Goal: Transaction & Acquisition: Download file/media

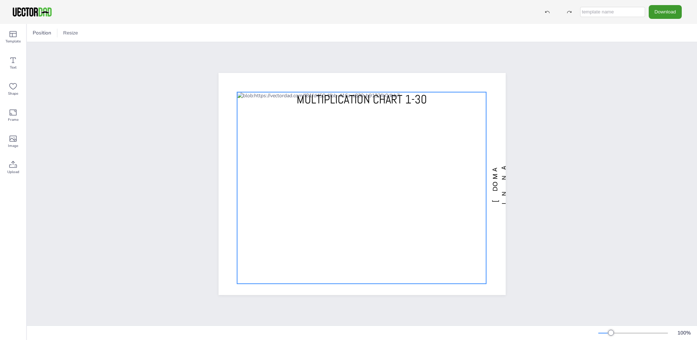
click at [231, 89] on div at bounding box center [362, 184] width 287 height 222
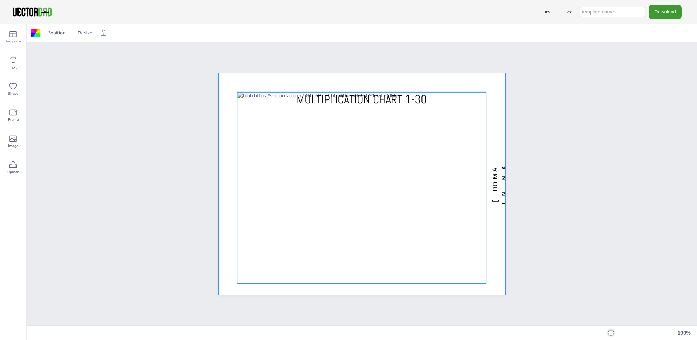
click at [238, 93] on div at bounding box center [361, 188] width 249 height 192
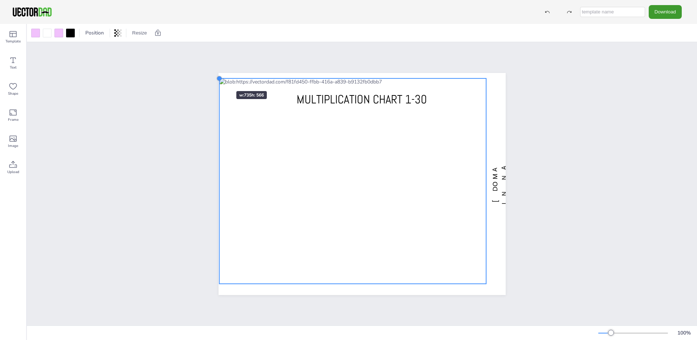
drag, startPoint x: 232, startPoint y: 89, endPoint x: 215, endPoint y: 78, distance: 20.9
click at [216, 78] on div at bounding box center [219, 79] width 6 height 6
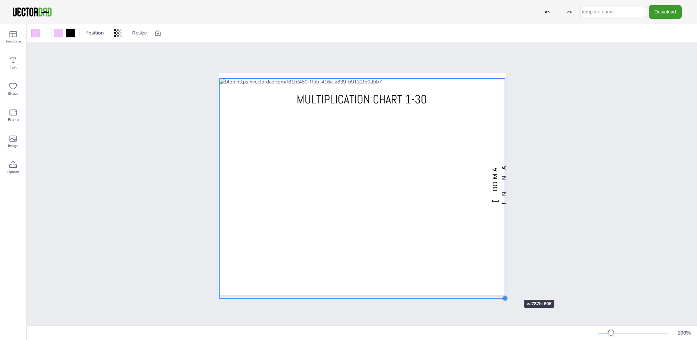
drag, startPoint x: 486, startPoint y: 282, endPoint x: 502, endPoint y: 287, distance: 17.1
click at [502, 287] on div "vectordad.com MULTIPLICATION CHART 1-30" at bounding box center [362, 184] width 287 height 222
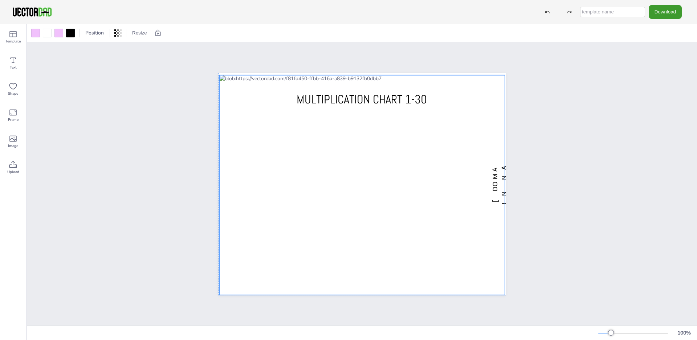
drag, startPoint x: 455, startPoint y: 253, endPoint x: 454, endPoint y: 249, distance: 4.6
click at [454, 249] on div at bounding box center [362, 185] width 286 height 220
click at [503, 293] on div at bounding box center [506, 296] width 6 height 6
click at [463, 269] on div at bounding box center [362, 184] width 286 height 221
click at [517, 280] on div "vectordad.com MULTIPLICATION CHART 1-30" at bounding box center [362, 184] width 350 height 244
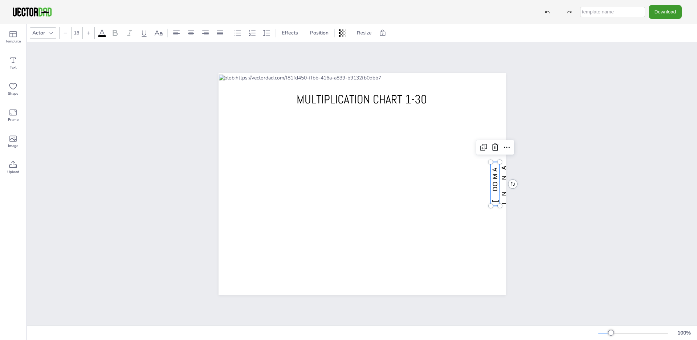
click at [492, 197] on span "[DOMAIN_NAME]" at bounding box center [504, 183] width 27 height 41
click at [493, 144] on icon at bounding box center [495, 147] width 7 height 7
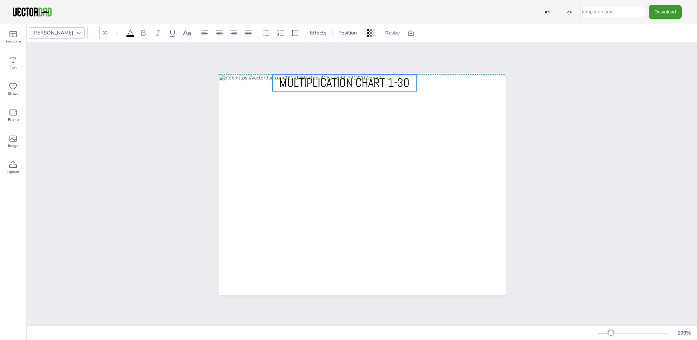
drag, startPoint x: 348, startPoint y: 95, endPoint x: 331, endPoint y: 81, distance: 21.4
click at [331, 81] on span "MULTIPLICATION CHART 1-30" at bounding box center [344, 82] width 130 height 15
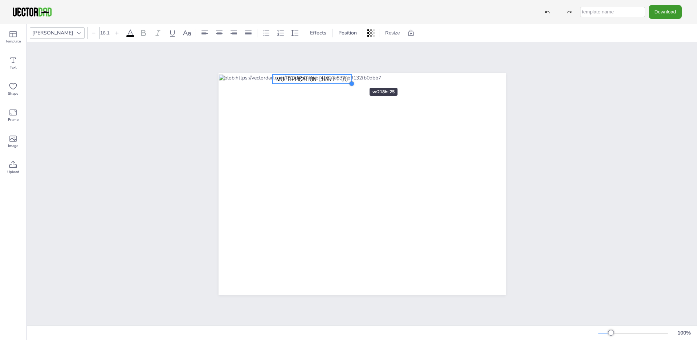
type input "17.9"
drag, startPoint x: 413, startPoint y: 88, endPoint x: 347, endPoint y: 75, distance: 67.3
click at [347, 75] on div "MULTIPLICATION CHART 1-30" at bounding box center [362, 184] width 287 height 222
drag, startPoint x: 316, startPoint y: 77, endPoint x: 367, endPoint y: 76, distance: 50.8
click at [367, 76] on span "MULTIPLICATION CHART 1-30" at bounding box center [362, 79] width 71 height 8
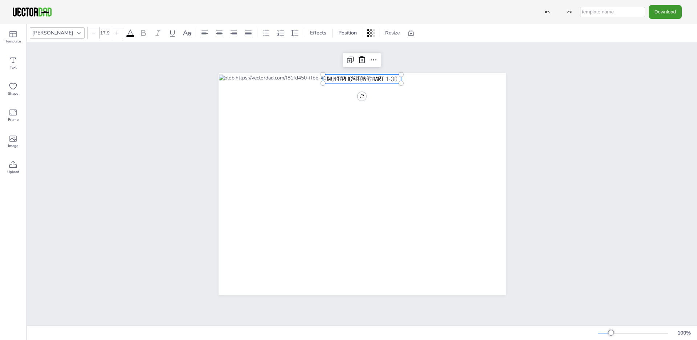
click at [430, 53] on div "MULTIPLICATION CHART 1-30" at bounding box center [362, 184] width 670 height 284
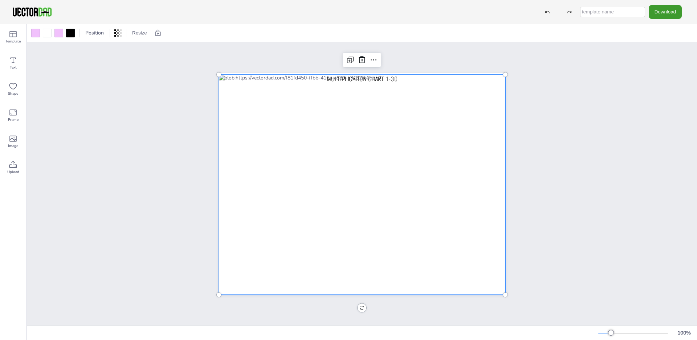
click at [464, 269] on div at bounding box center [362, 184] width 286 height 221
click at [215, 293] on div at bounding box center [218, 296] width 6 height 6
click at [541, 229] on div "MULTIPLICATION CHART 1-30" at bounding box center [362, 184] width 670 height 284
click at [434, 220] on div at bounding box center [362, 183] width 287 height 221
click at [549, 226] on div "MULTIPLICATION CHART 1-30" at bounding box center [362, 184] width 670 height 284
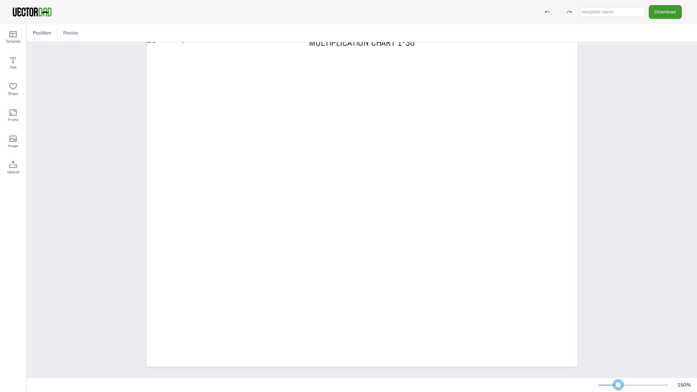
scroll to position [21, 0]
click at [618, 340] on div at bounding box center [618, 385] width 6 height 6
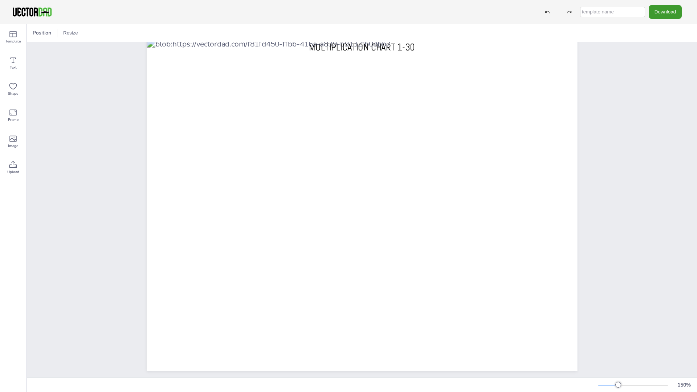
scroll to position [15, 0]
click at [618, 340] on div at bounding box center [618, 385] width 6 height 6
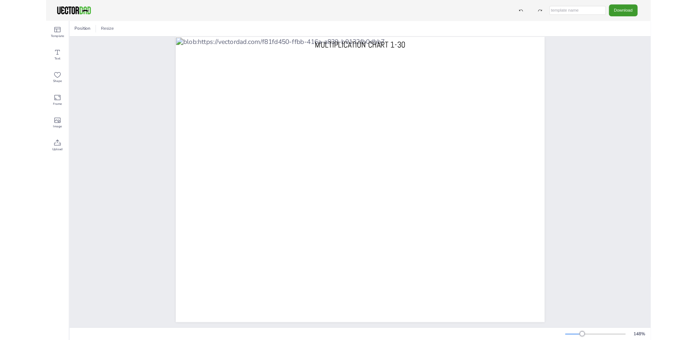
scroll to position [10, 0]
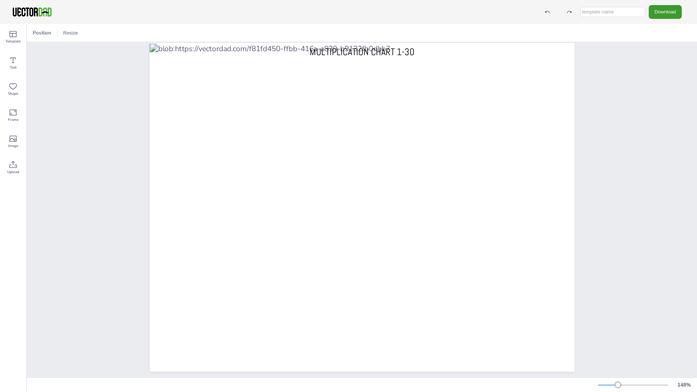
click at [655, 252] on div "MULTIPLICATION CHART 1-30" at bounding box center [362, 207] width 670 height 351
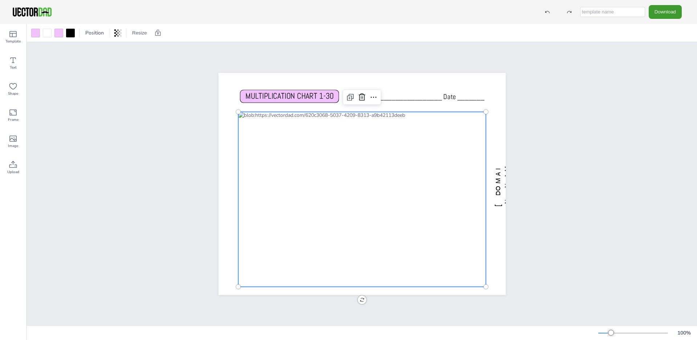
click at [336, 150] on div at bounding box center [362, 199] width 248 height 175
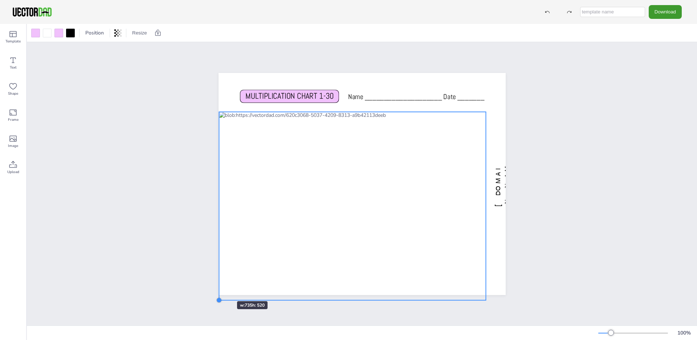
drag, startPoint x: 234, startPoint y: 284, endPoint x: 215, endPoint y: 288, distance: 19.8
click at [215, 288] on div "[DOMAIN_NAME] MULTIPLICATION CHART 1-30 Name ____________________ Date _______" at bounding box center [362, 184] width 309 height 222
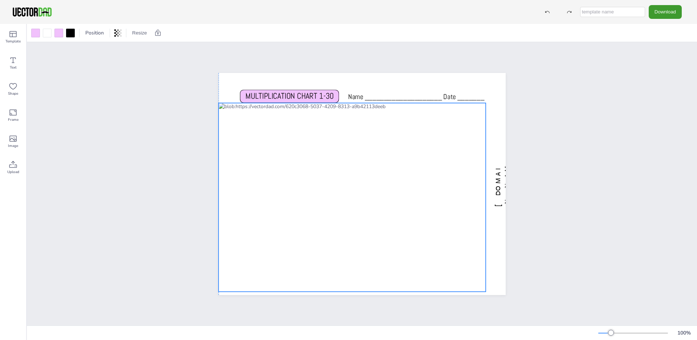
drag, startPoint x: 261, startPoint y: 265, endPoint x: 249, endPoint y: 262, distance: 11.8
click at [249, 262] on div at bounding box center [352, 197] width 267 height 189
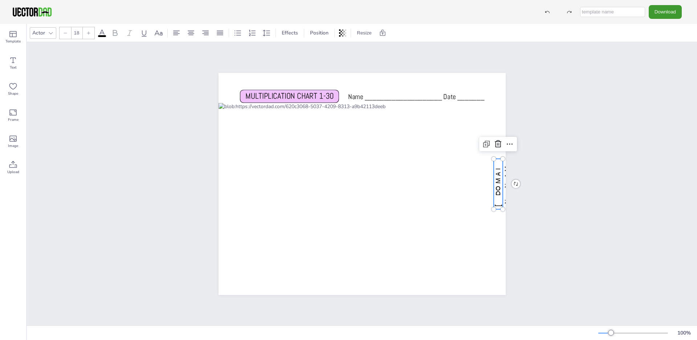
click at [495, 187] on span "[DOMAIN_NAME]" at bounding box center [507, 184] width 26 height 45
click at [494, 140] on icon at bounding box center [498, 144] width 9 height 9
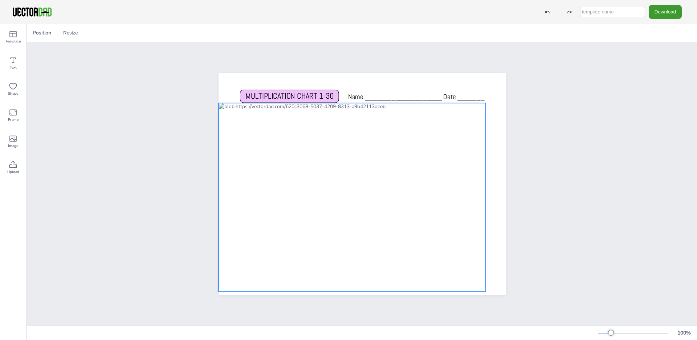
click at [479, 281] on div at bounding box center [352, 197] width 267 height 189
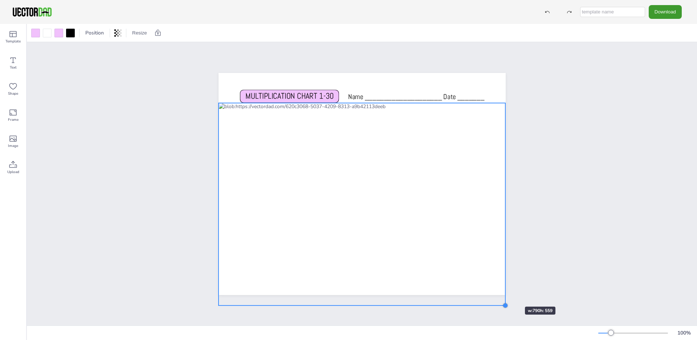
drag, startPoint x: 484, startPoint y: 290, endPoint x: 503, endPoint y: 294, distance: 19.9
click at [503, 294] on div "MULTIPLICATION CHART 1-30 Name ____________________ Date _______" at bounding box center [362, 184] width 309 height 244
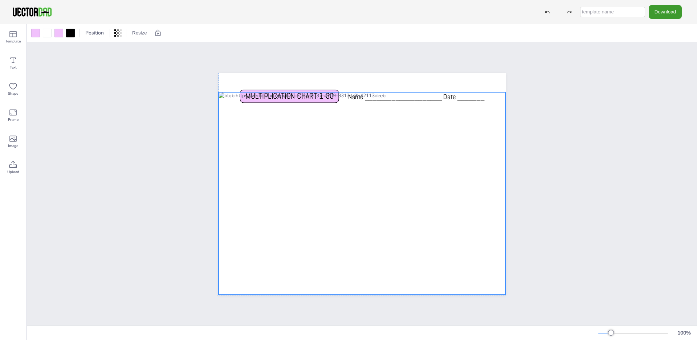
drag, startPoint x: 427, startPoint y: 260, endPoint x: 426, endPoint y: 249, distance: 10.6
click at [426, 249] on div at bounding box center [362, 193] width 287 height 203
click at [285, 84] on div at bounding box center [362, 184] width 287 height 222
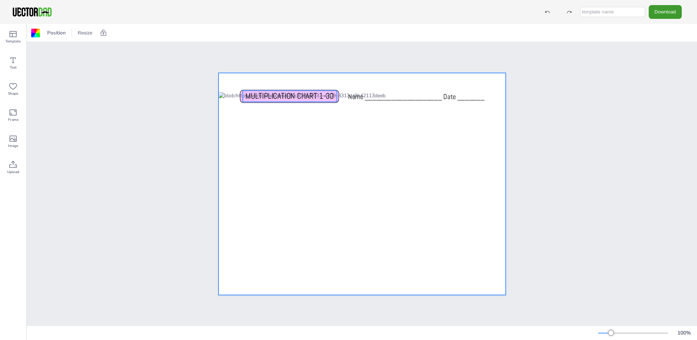
click at [286, 90] on p "MULTIPLICATION CHART 1-30" at bounding box center [290, 95] width 94 height 11
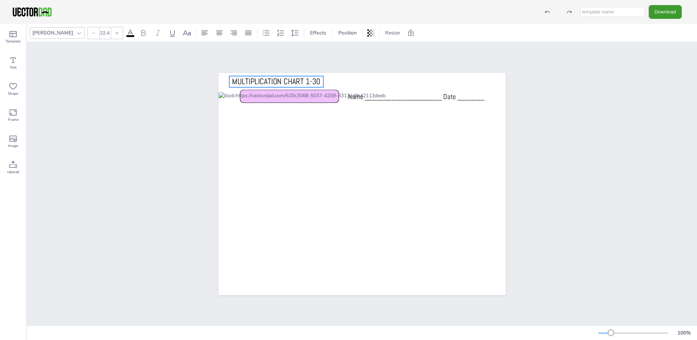
drag, startPoint x: 286, startPoint y: 88, endPoint x: 273, endPoint y: 74, distance: 19.8
click at [273, 76] on p "MULTIPLICATION CHART 1-30" at bounding box center [276, 81] width 94 height 11
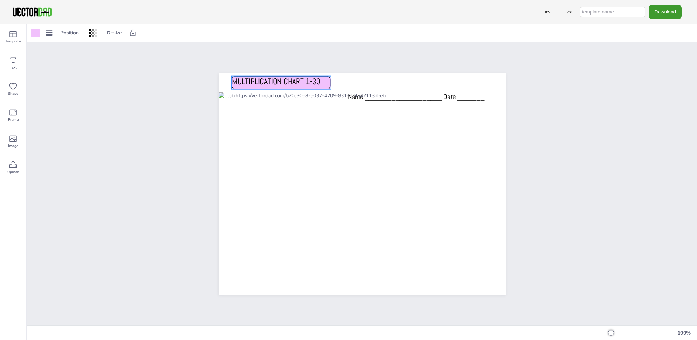
drag, startPoint x: 328, startPoint y: 88, endPoint x: 320, endPoint y: 74, distance: 15.8
click at [320, 73] on div "MULTIPLICATION CHART 1-30 Name ____________________ Date _______" at bounding box center [362, 73] width 287 height 0
click at [288, 79] on span "MULTIPLICATION CHART 1-30" at bounding box center [276, 81] width 89 height 11
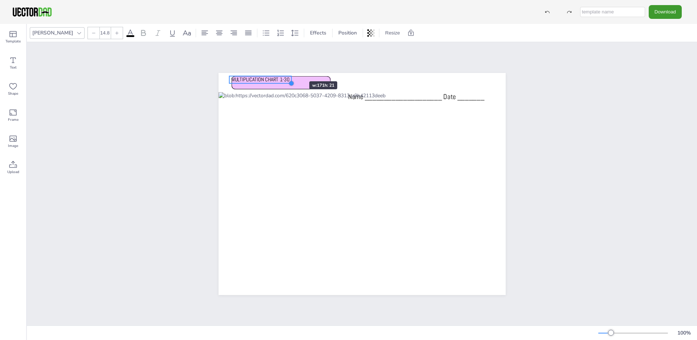
drag, startPoint x: 320, startPoint y: 84, endPoint x: 288, endPoint y: 68, distance: 35.7
click at [288, 68] on div "MULTIPLICATION CHART 1-30 Name ____________________ Date _______" at bounding box center [362, 184] width 309 height 244
drag, startPoint x: 271, startPoint y: 76, endPoint x: 299, endPoint y: 81, distance: 28.7
click at [289, 77] on span "MULTIPLICATION CHART 1-30" at bounding box center [281, 79] width 58 height 7
type input "14.3"
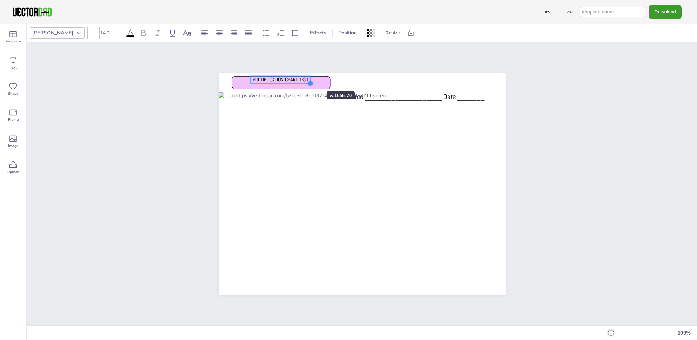
click at [307, 80] on div at bounding box center [310, 83] width 6 height 6
click at [283, 76] on span "MULTIPLICATION CHART 1-30" at bounding box center [281, 79] width 56 height 7
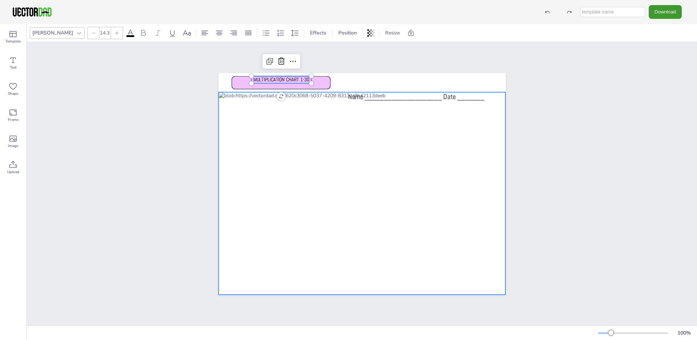
click at [354, 94] on div at bounding box center [362, 193] width 287 height 203
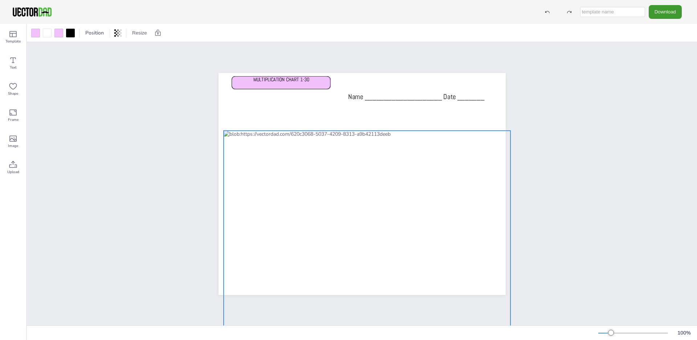
drag, startPoint x: 355, startPoint y: 96, endPoint x: 361, endPoint y: 134, distance: 38.8
click at [361, 134] on div at bounding box center [367, 232] width 287 height 203
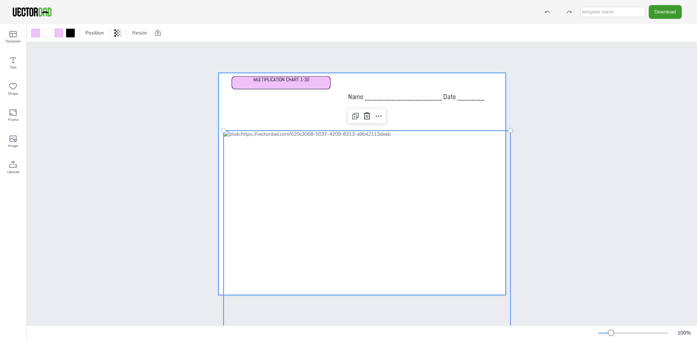
click at [374, 96] on span "Name ____________________ Date _______" at bounding box center [416, 96] width 136 height 9
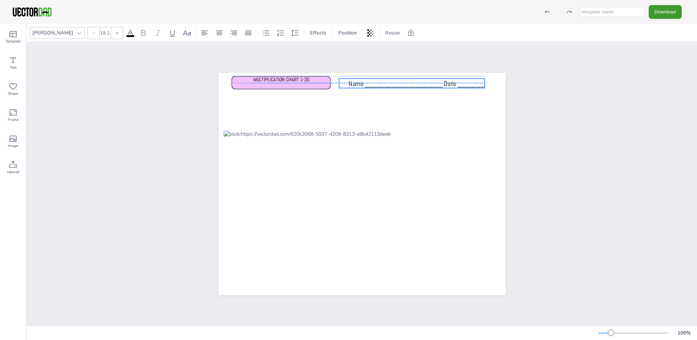
drag, startPoint x: 375, startPoint y: 96, endPoint x: 375, endPoint y: 82, distance: 14.2
click at [375, 82] on span "Name ____________________ Date _______" at bounding box center [416, 83] width 136 height 9
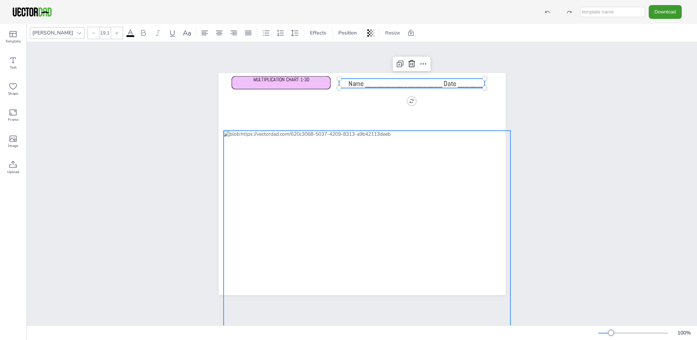
click at [356, 133] on div at bounding box center [367, 232] width 287 height 203
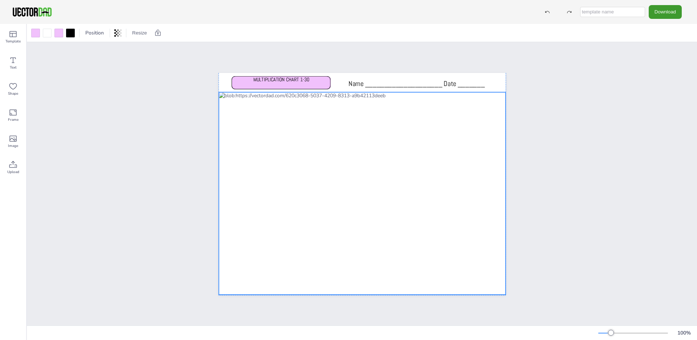
drag, startPoint x: 356, startPoint y: 135, endPoint x: 351, endPoint y: 97, distance: 38.8
click at [351, 97] on div at bounding box center [362, 193] width 287 height 203
click at [558, 150] on div "MULTIPLICATION CHART 1-30 Name ____________________ Date _______" at bounding box center [362, 184] width 670 height 284
click at [230, 185] on div at bounding box center [362, 193] width 287 height 203
click at [187, 151] on div "MULTIPLICATION CHART 1-30 Name ____________________ Date _______" at bounding box center [362, 184] width 350 height 244
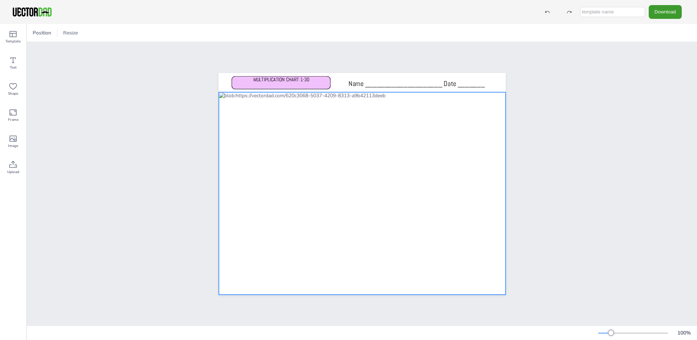
click at [229, 146] on div at bounding box center [362, 193] width 287 height 203
click at [216, 89] on div at bounding box center [218, 92] width 6 height 6
click at [187, 121] on div "MULTIPLICATION CHART 1-30 Name ____________________ Date _______" at bounding box center [362, 184] width 350 height 244
click at [222, 99] on div at bounding box center [362, 193] width 288 height 203
click at [218, 89] on div at bounding box center [219, 92] width 6 height 6
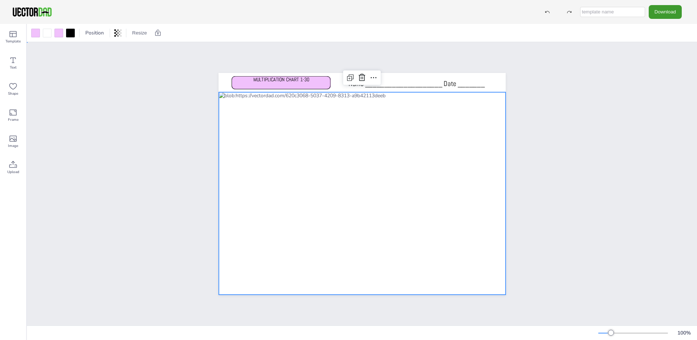
click at [192, 107] on div "MULTIPLICATION CHART 1-30 Name ____________________ Date _______" at bounding box center [362, 184] width 350 height 244
click at [251, 124] on div at bounding box center [362, 193] width 287 height 203
click at [517, 132] on div "MULTIPLICATION CHART 1-30 Name ____________________ Date _______" at bounding box center [362, 184] width 350 height 244
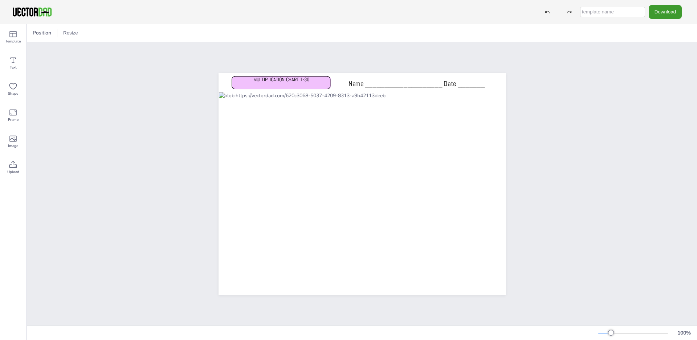
click at [625, 12] on input "text" at bounding box center [612, 12] width 65 height 10
type input "blank1x30"
click at [674, 7] on button "Download" at bounding box center [665, 11] width 33 height 13
click at [655, 45] on li "PNG" at bounding box center [660, 44] width 60 height 15
click at [507, 126] on div "MULTIPLICATION CHART 1-30 Name ____________________ Date _______" at bounding box center [362, 184] width 309 height 222
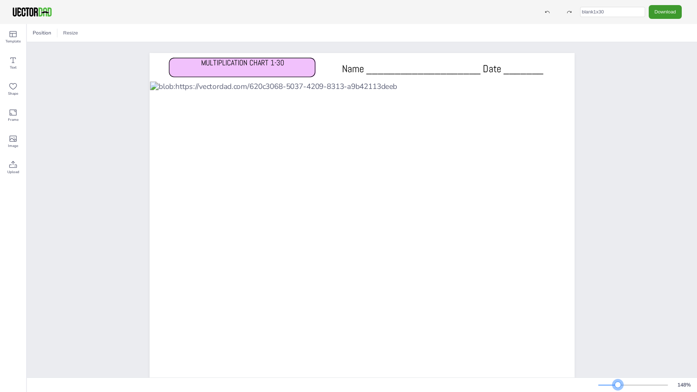
drag, startPoint x: 611, startPoint y: 385, endPoint x: 618, endPoint y: 385, distance: 6.5
click at [618, 340] on div at bounding box center [618, 385] width 6 height 6
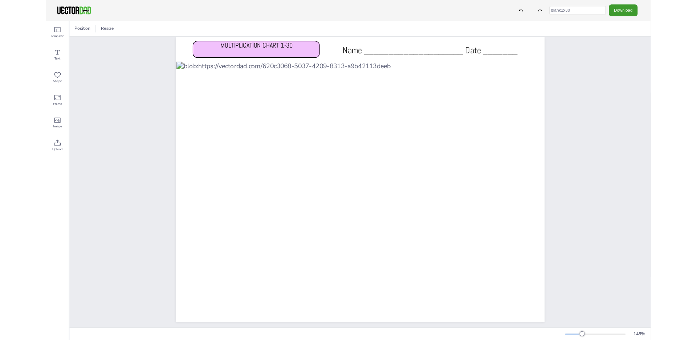
scroll to position [11, 0]
